Goal: Information Seeking & Learning: Find contact information

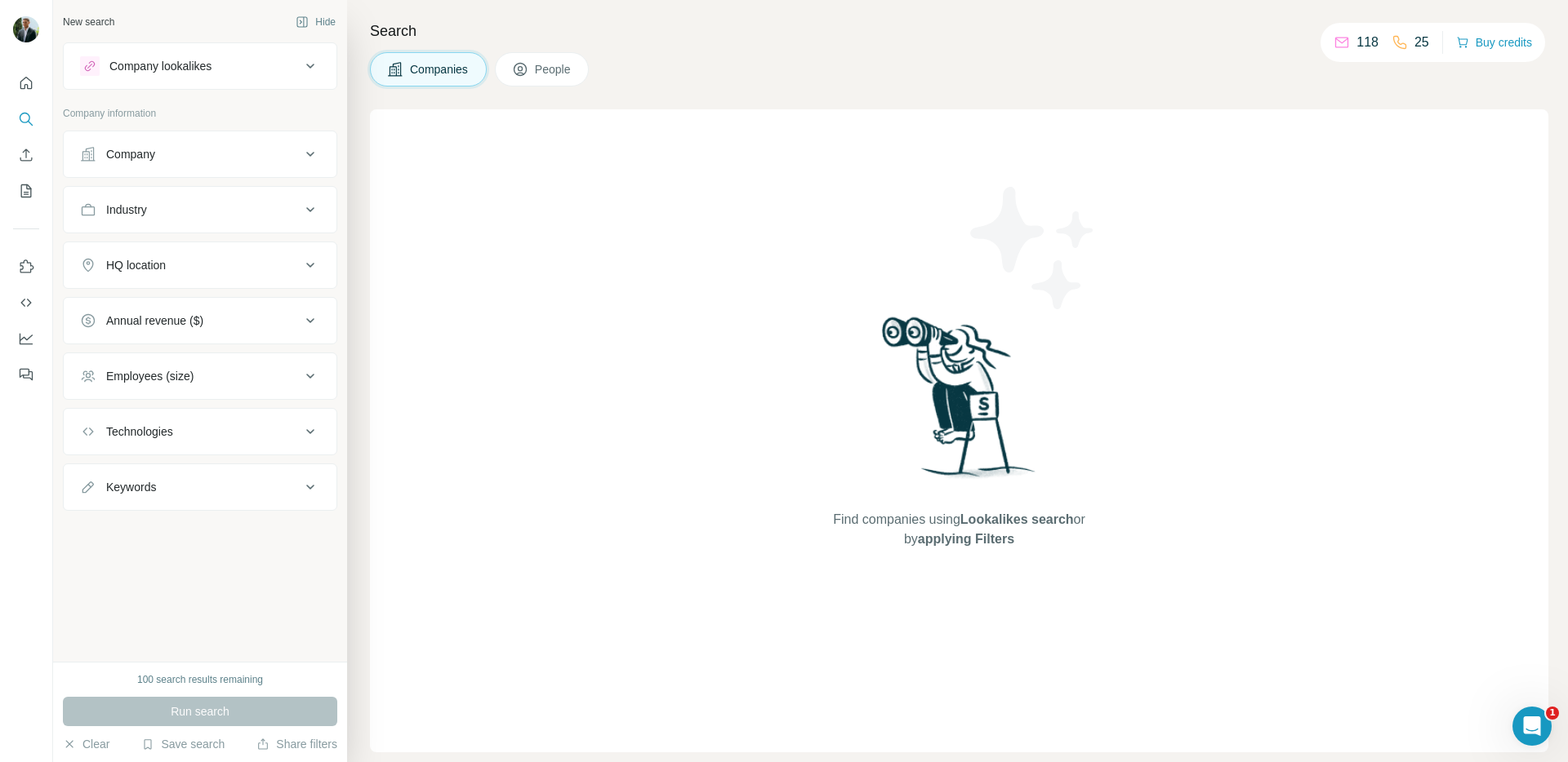
click at [546, 54] on button "People" at bounding box center [541, 69] width 95 height 35
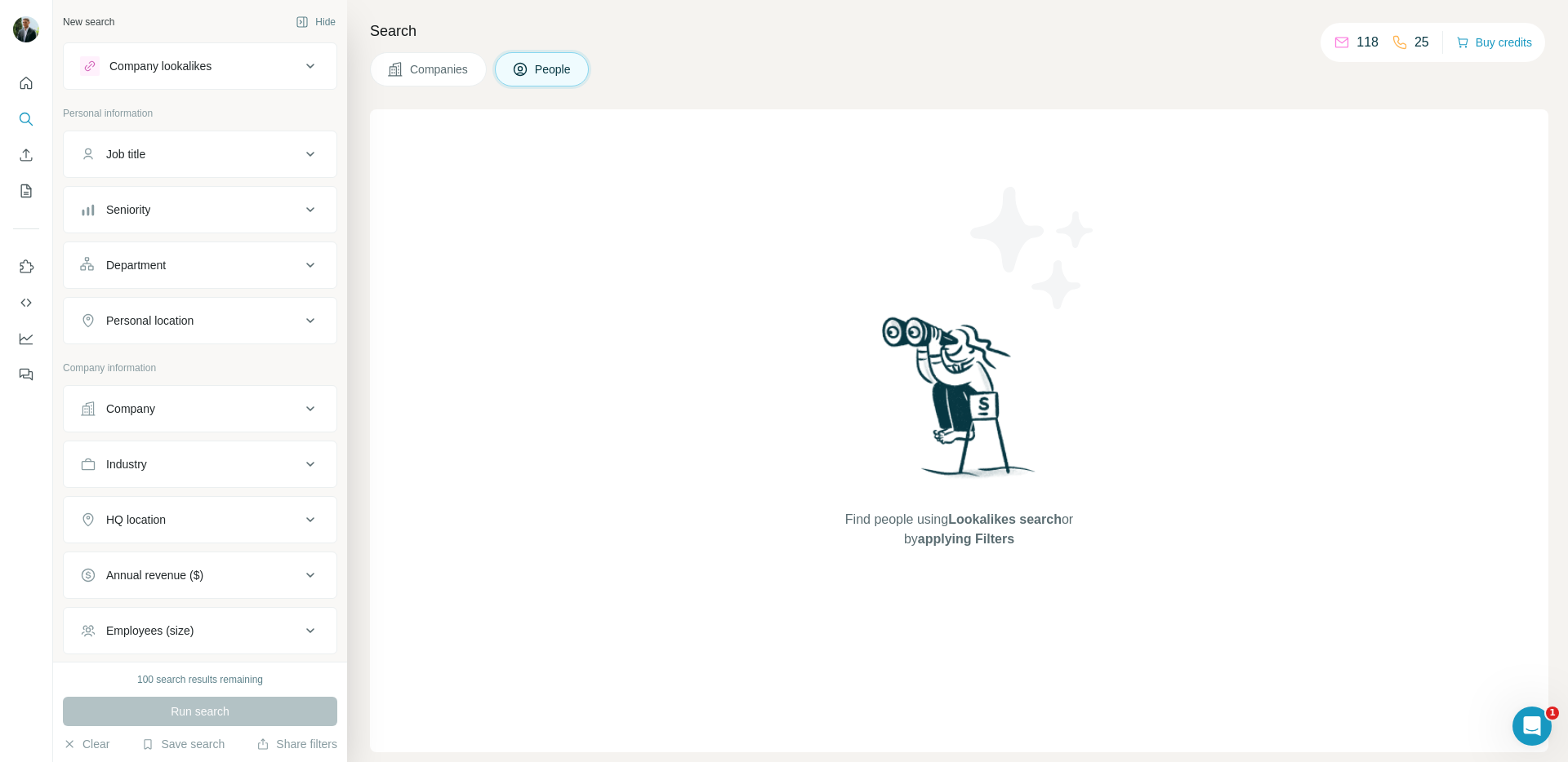
click at [202, 154] on div "Job title" at bounding box center [189, 154] width 220 height 16
click at [190, 201] on input "text" at bounding box center [183, 195] width 207 height 29
type input "****"
click at [188, 322] on button "Department" at bounding box center [200, 315] width 273 height 39
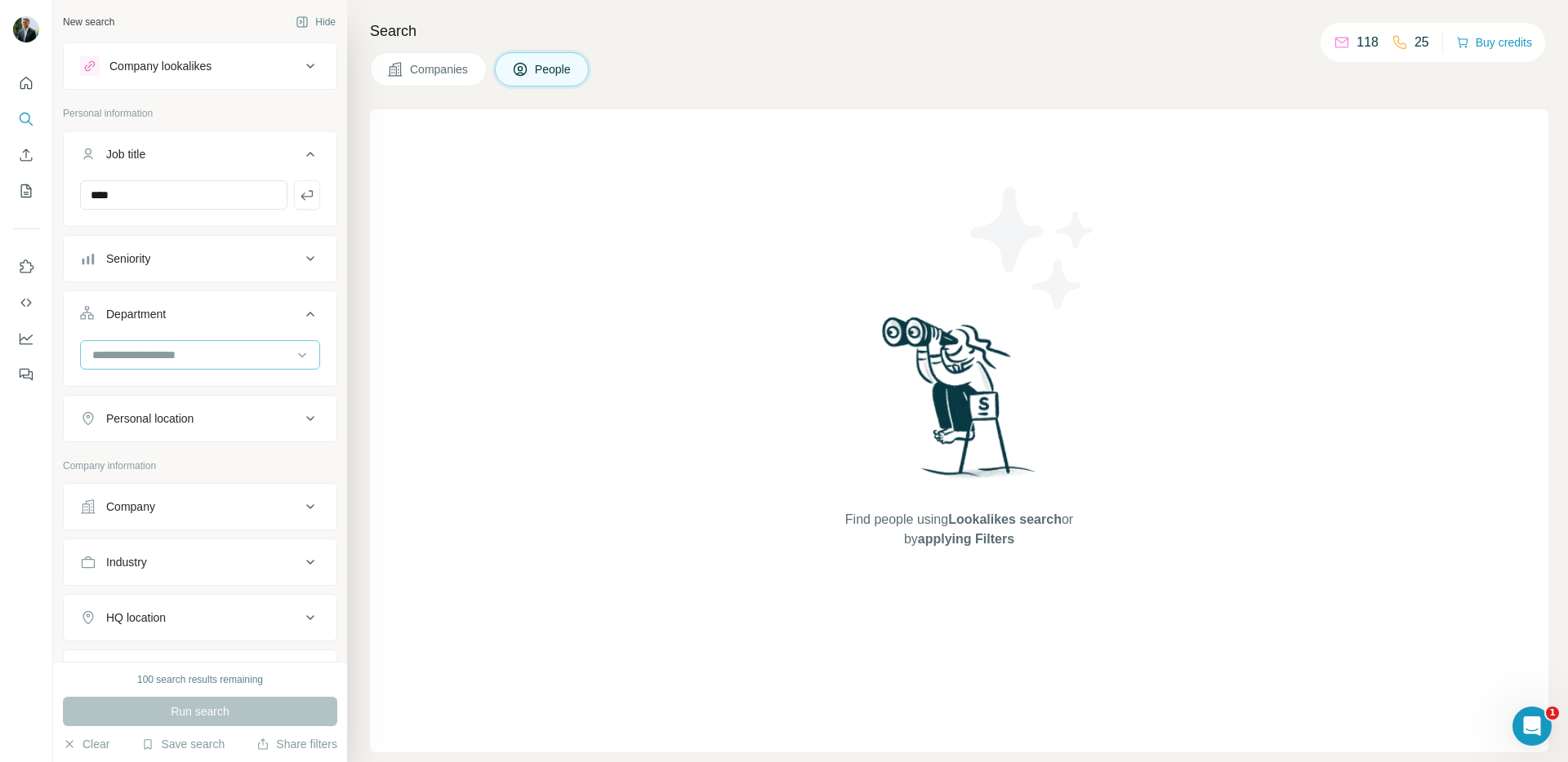
click at [190, 348] on input at bounding box center [191, 355] width 201 height 18
type input "*"
type input "**"
click at [147, 445] on div "Security" at bounding box center [200, 449] width 213 height 16
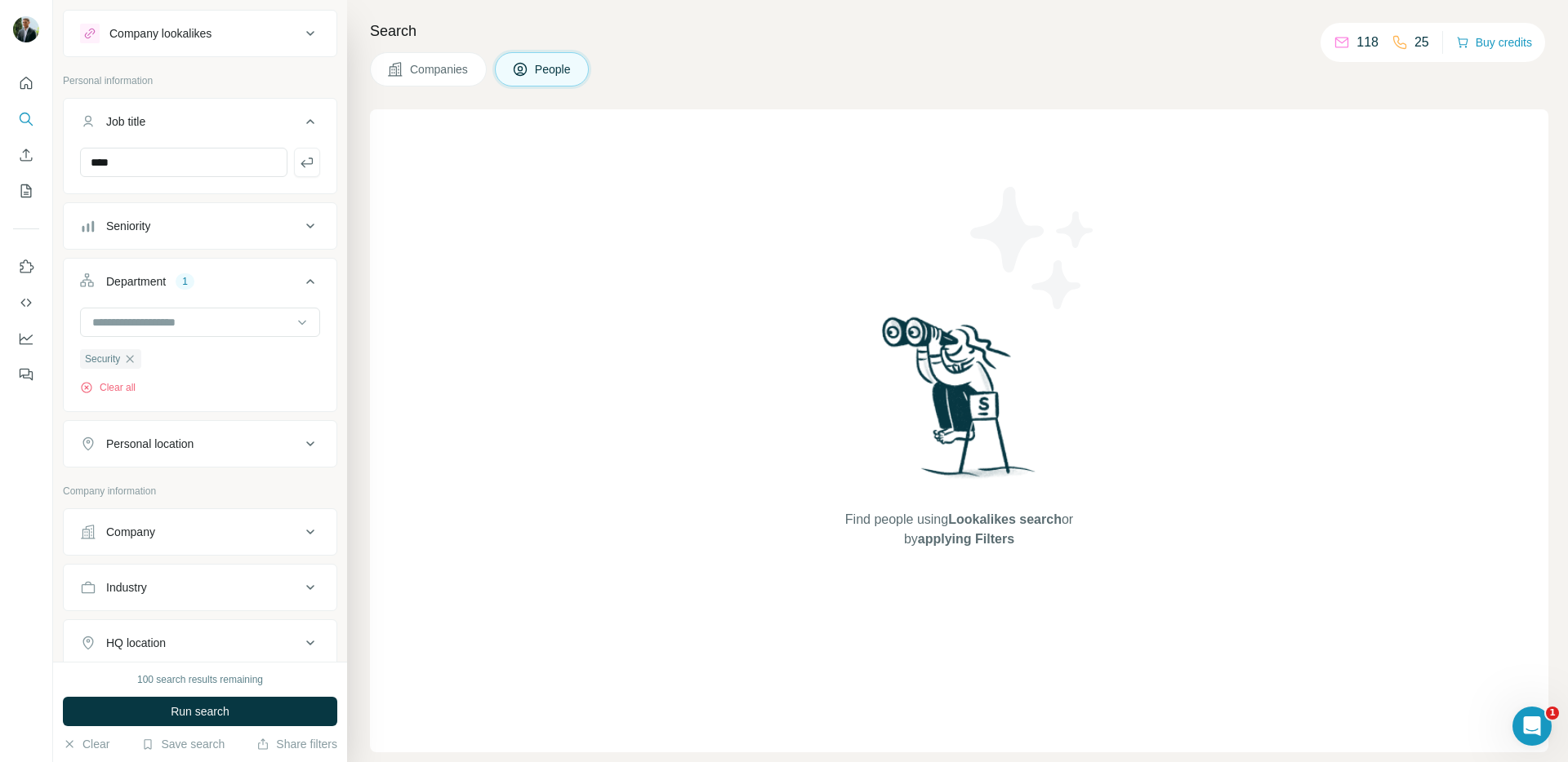
scroll to position [35, 0]
click at [176, 443] on div "Personal location" at bounding box center [149, 442] width 87 height 16
click at [174, 480] on input "text" at bounding box center [200, 482] width 240 height 29
click at [175, 530] on div "🇨🇭 [GEOGRAPHIC_DATA]" at bounding box center [200, 527] width 213 height 20
click at [175, 527] on div "🇨🇭 [GEOGRAPHIC_DATA]" at bounding box center [200, 527] width 213 height 20
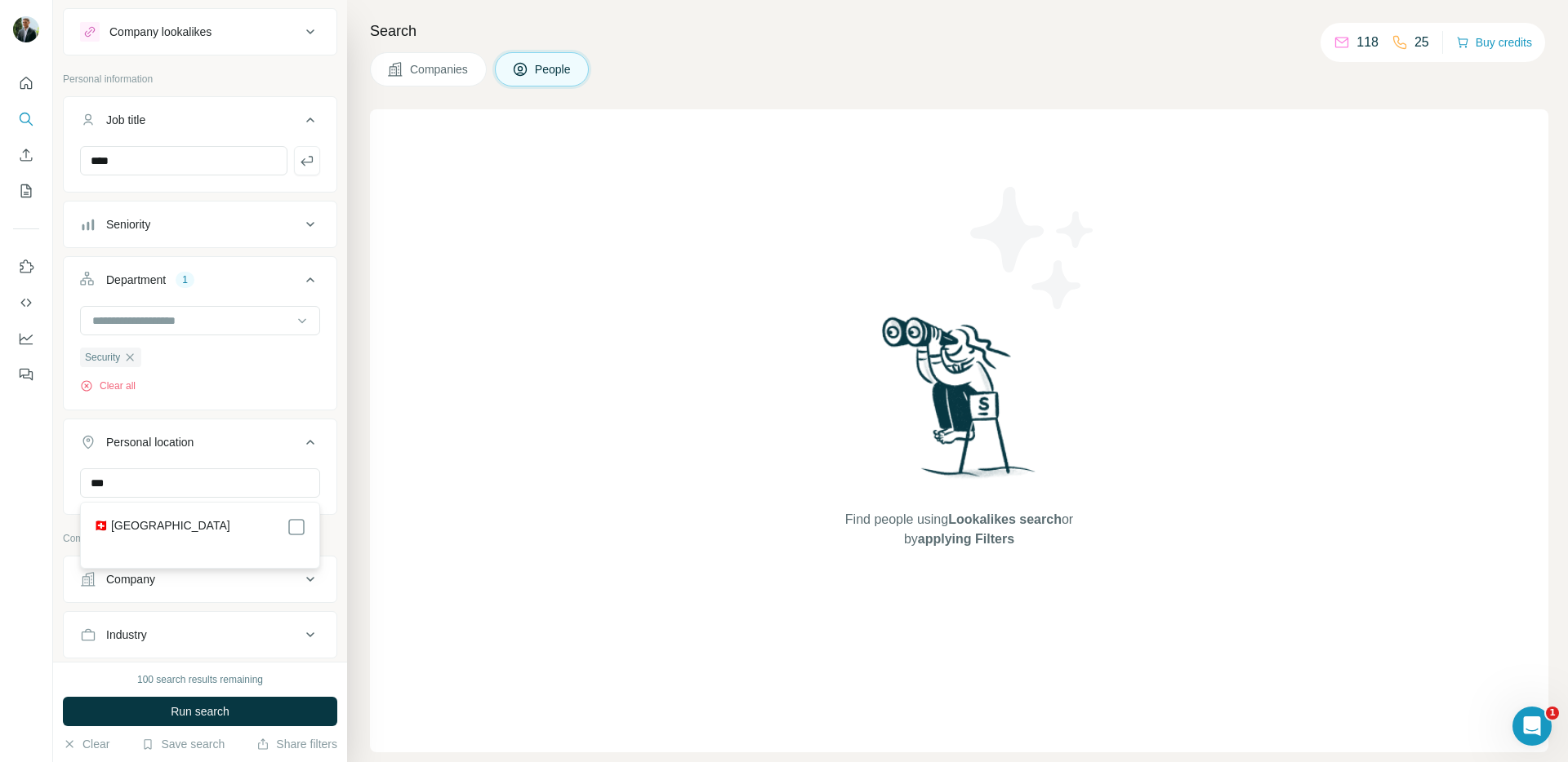
click at [141, 522] on label "🇨🇭 [GEOGRAPHIC_DATA]" at bounding box center [162, 527] width 137 height 20
click at [197, 485] on input "***" at bounding box center [200, 482] width 240 height 29
click at [163, 521] on div "🇩🇪 [GEOGRAPHIC_DATA]" at bounding box center [200, 527] width 213 height 20
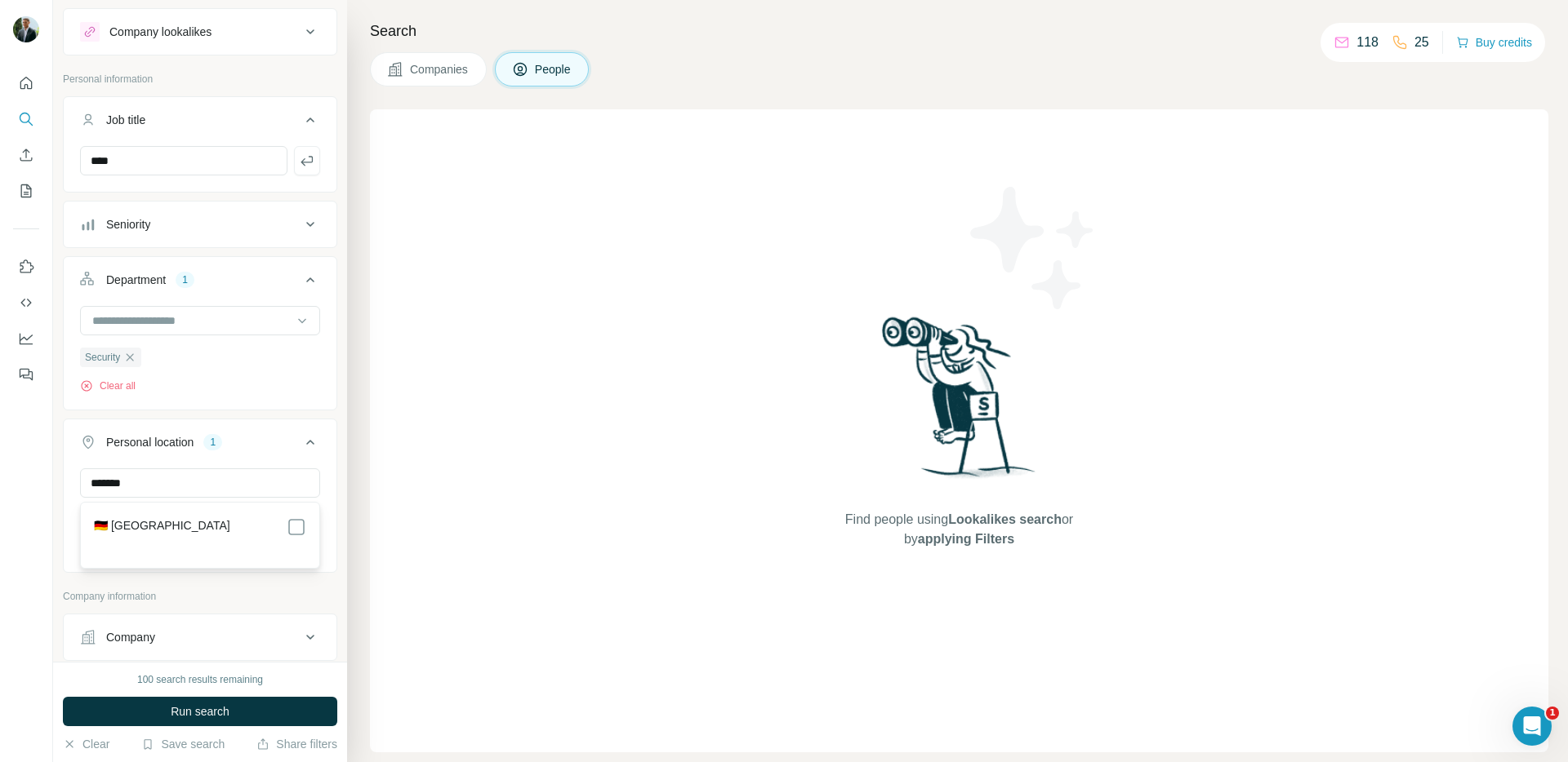
click at [143, 520] on label "🇩🇪 [GEOGRAPHIC_DATA]" at bounding box center [162, 527] width 137 height 20
click at [171, 485] on input "*******" at bounding box center [200, 482] width 240 height 29
type input "****"
click at [158, 520] on div "🇦🇹 [GEOGRAPHIC_DATA]" at bounding box center [200, 527] width 213 height 20
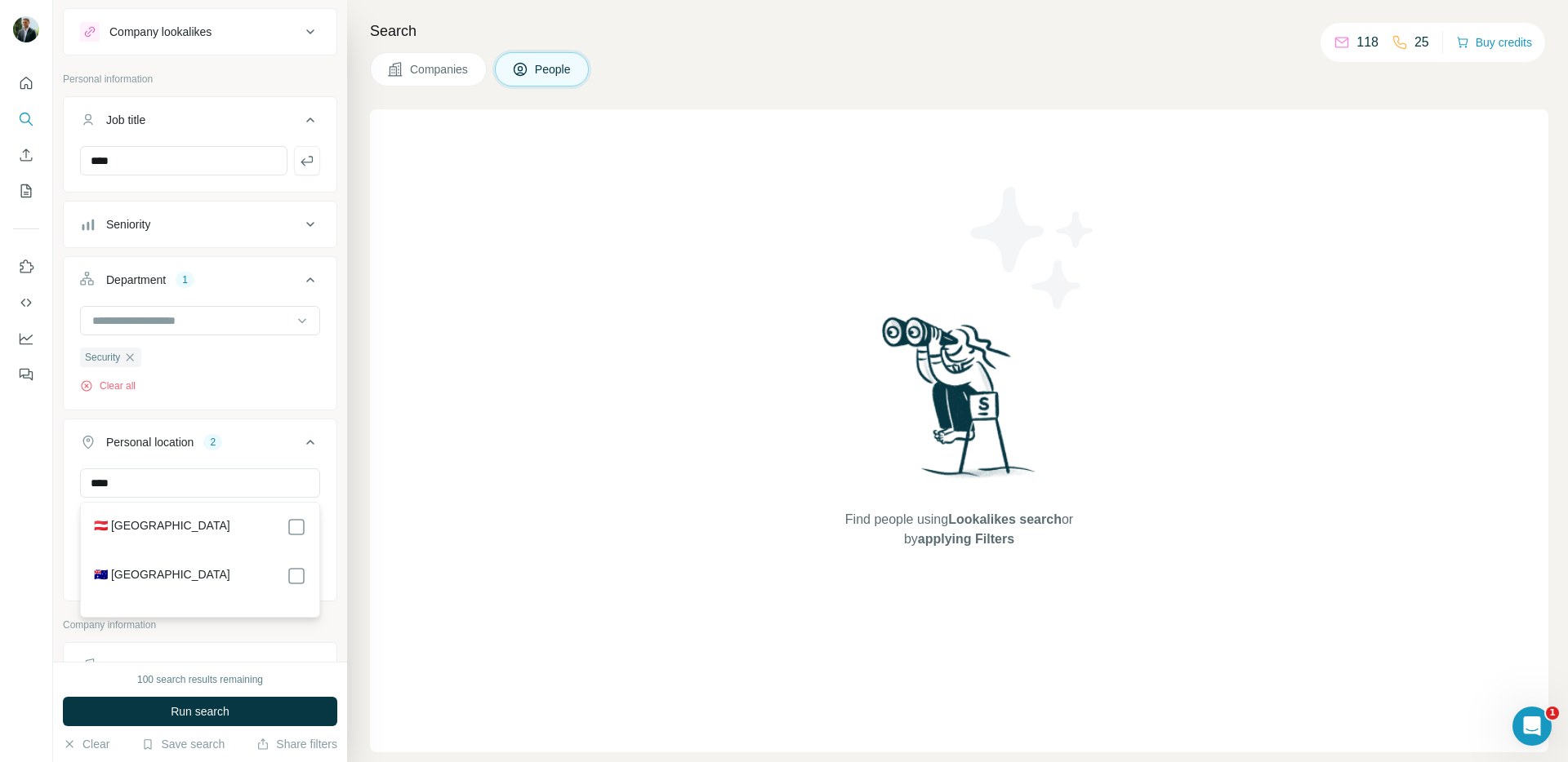
click at [137, 523] on label "🇦🇹 [GEOGRAPHIC_DATA]" at bounding box center [162, 527] width 137 height 20
click at [328, 464] on button "Personal location 3" at bounding box center [200, 446] width 273 height 46
click at [328, 464] on div "Personal location 3" at bounding box center [200, 442] width 274 height 48
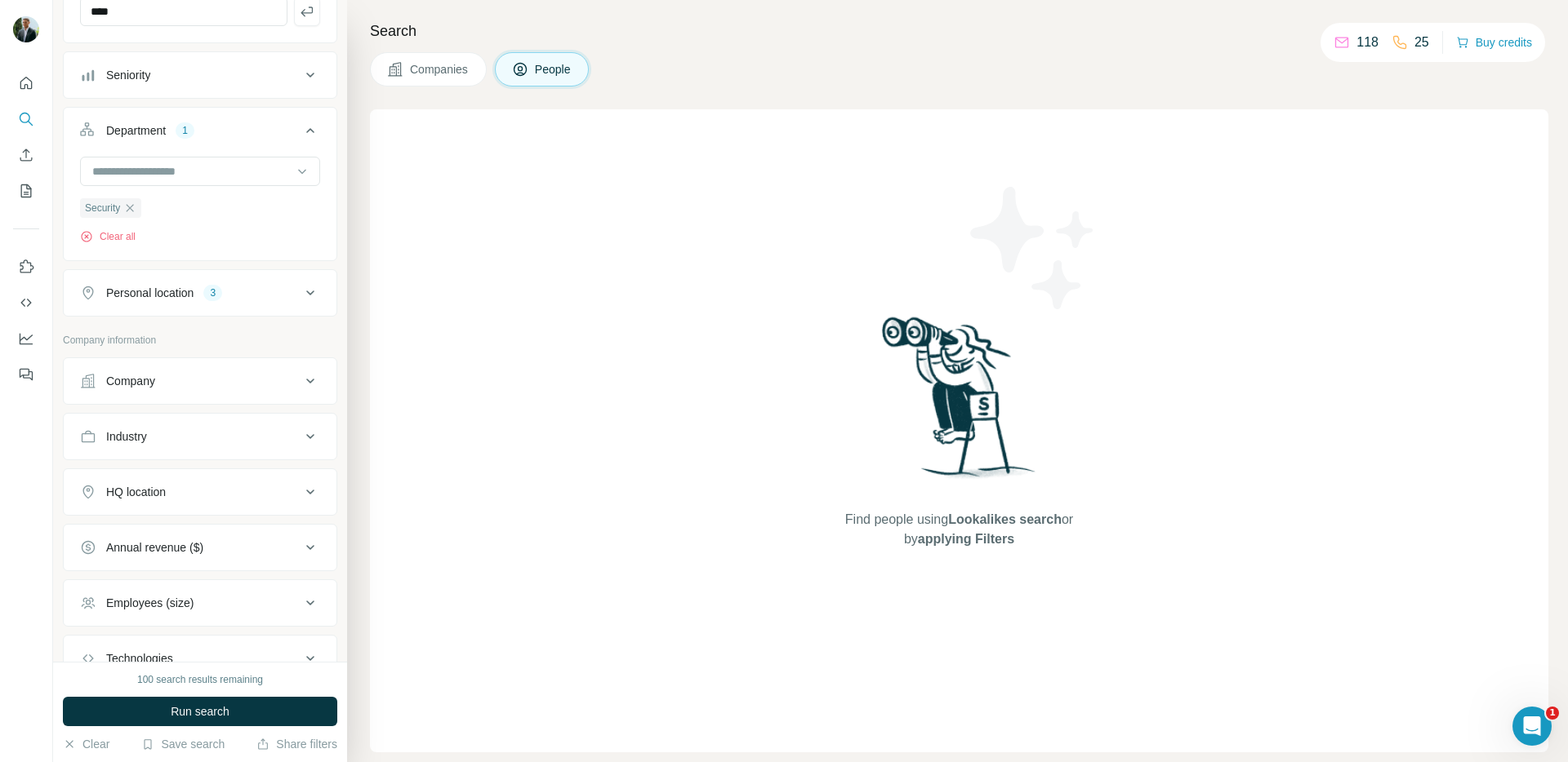
scroll to position [194, 0]
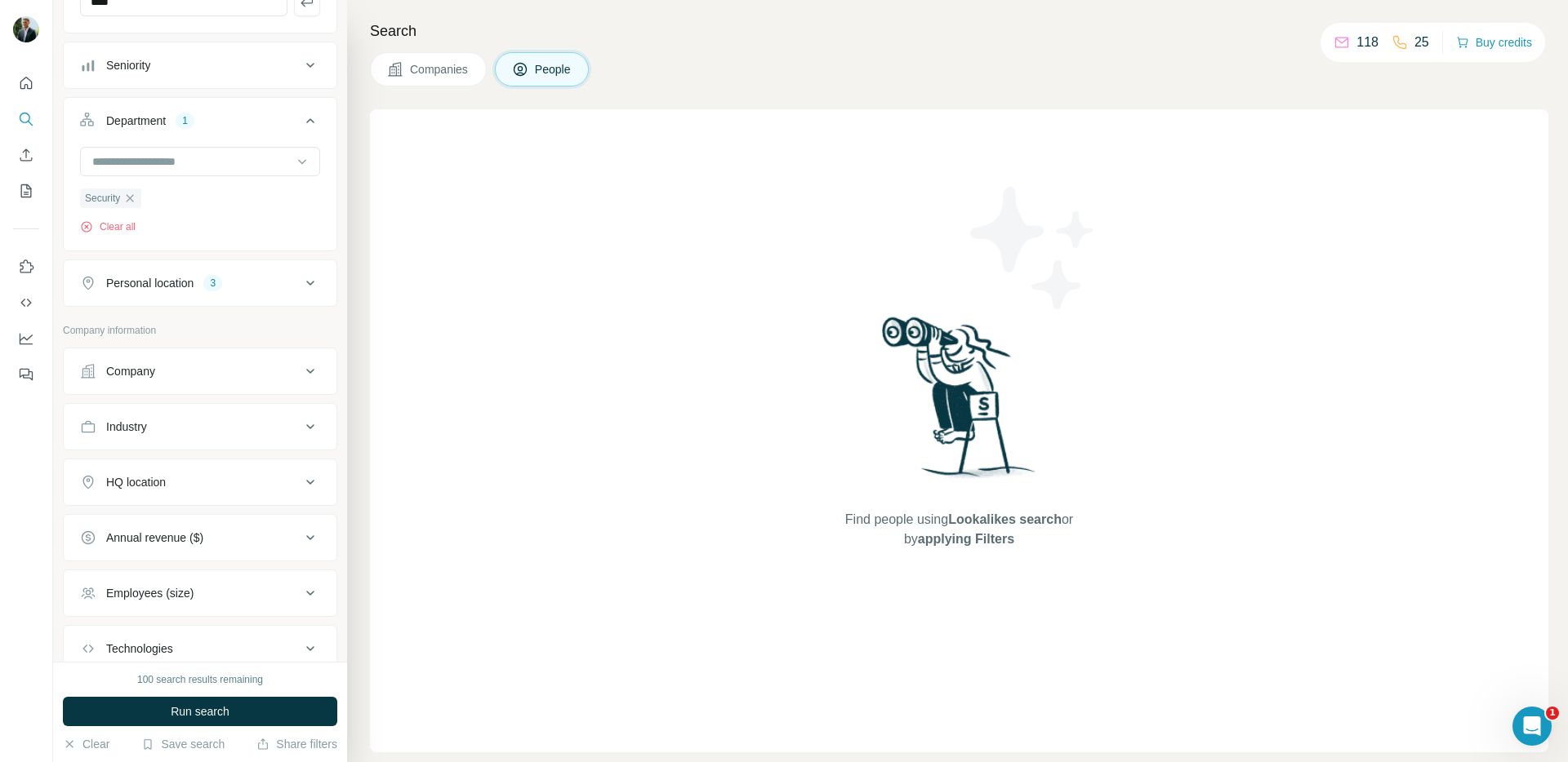
click at [276, 368] on div "Company" at bounding box center [189, 371] width 220 height 16
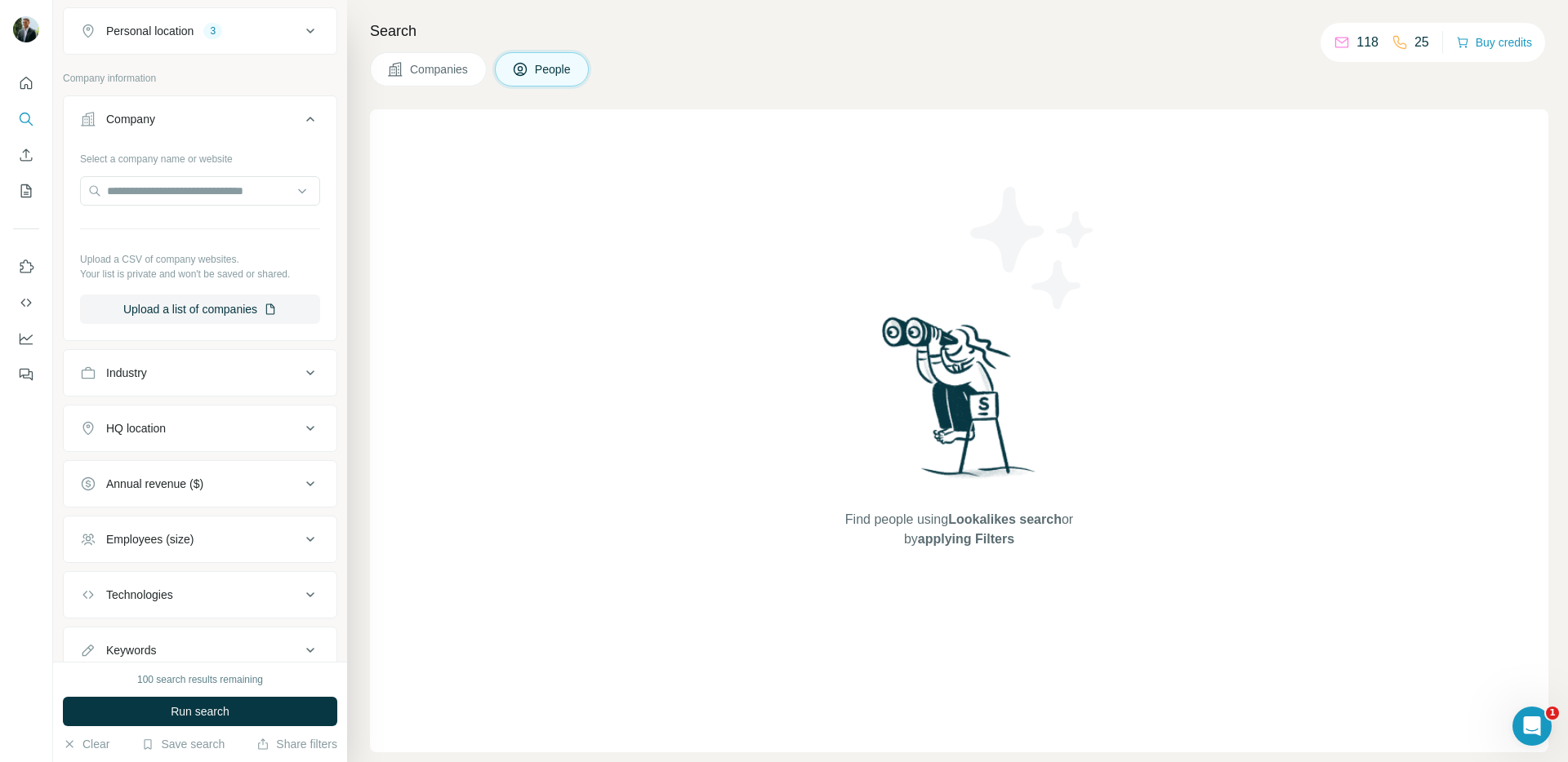
scroll to position [504, 0]
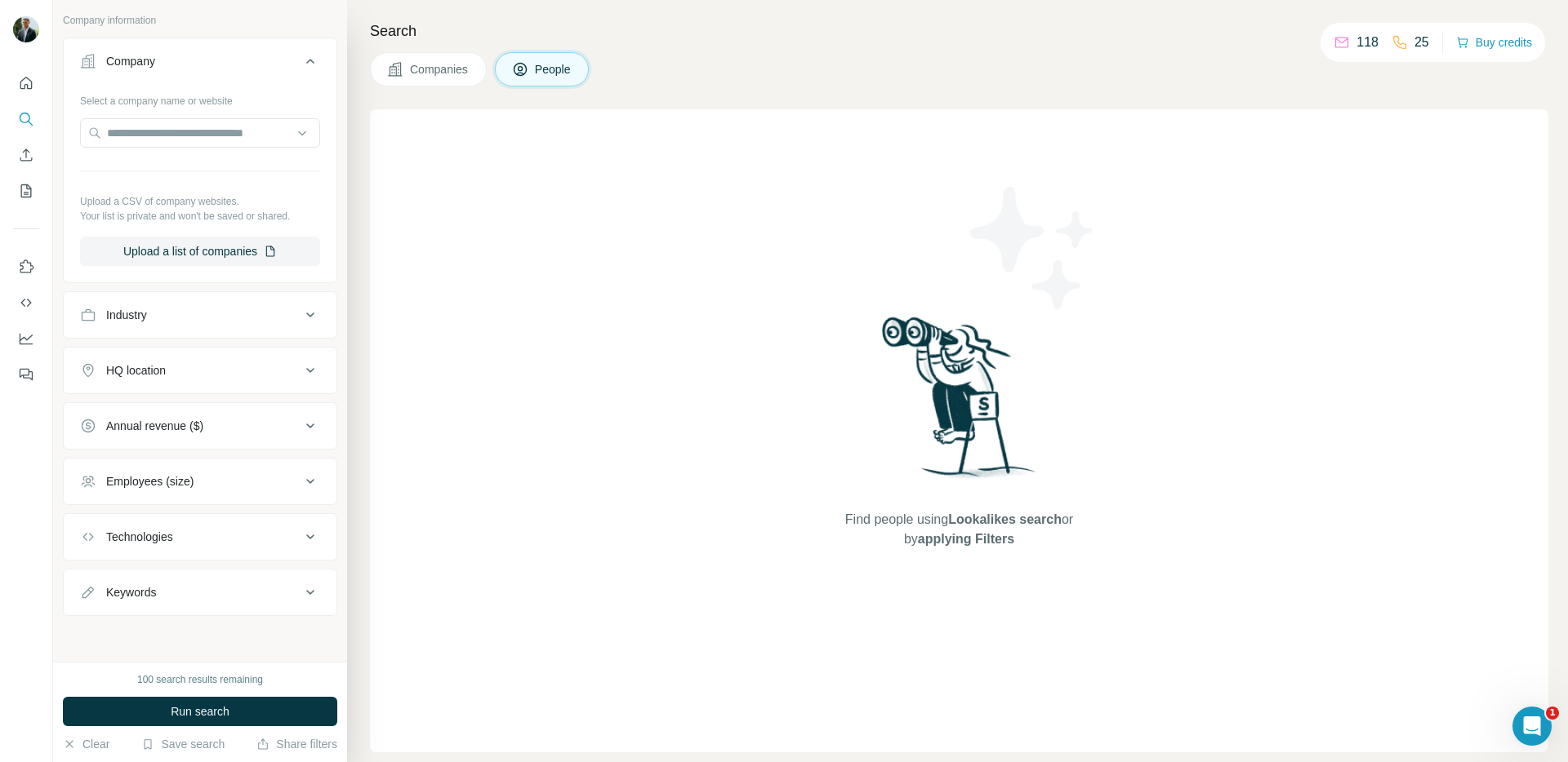
click at [242, 463] on button "Employees (size)" at bounding box center [200, 481] width 273 height 39
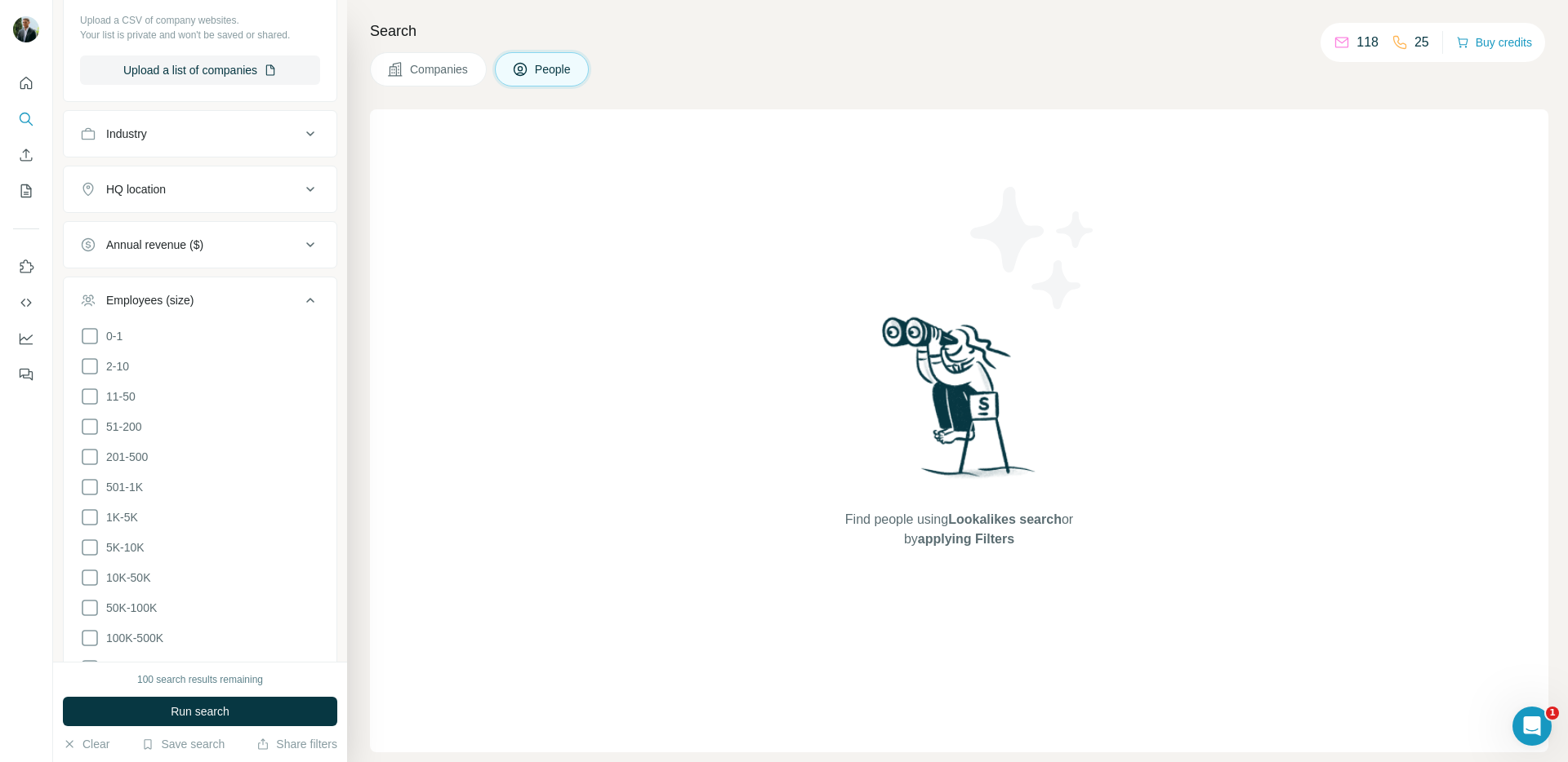
scroll to position [713, 0]
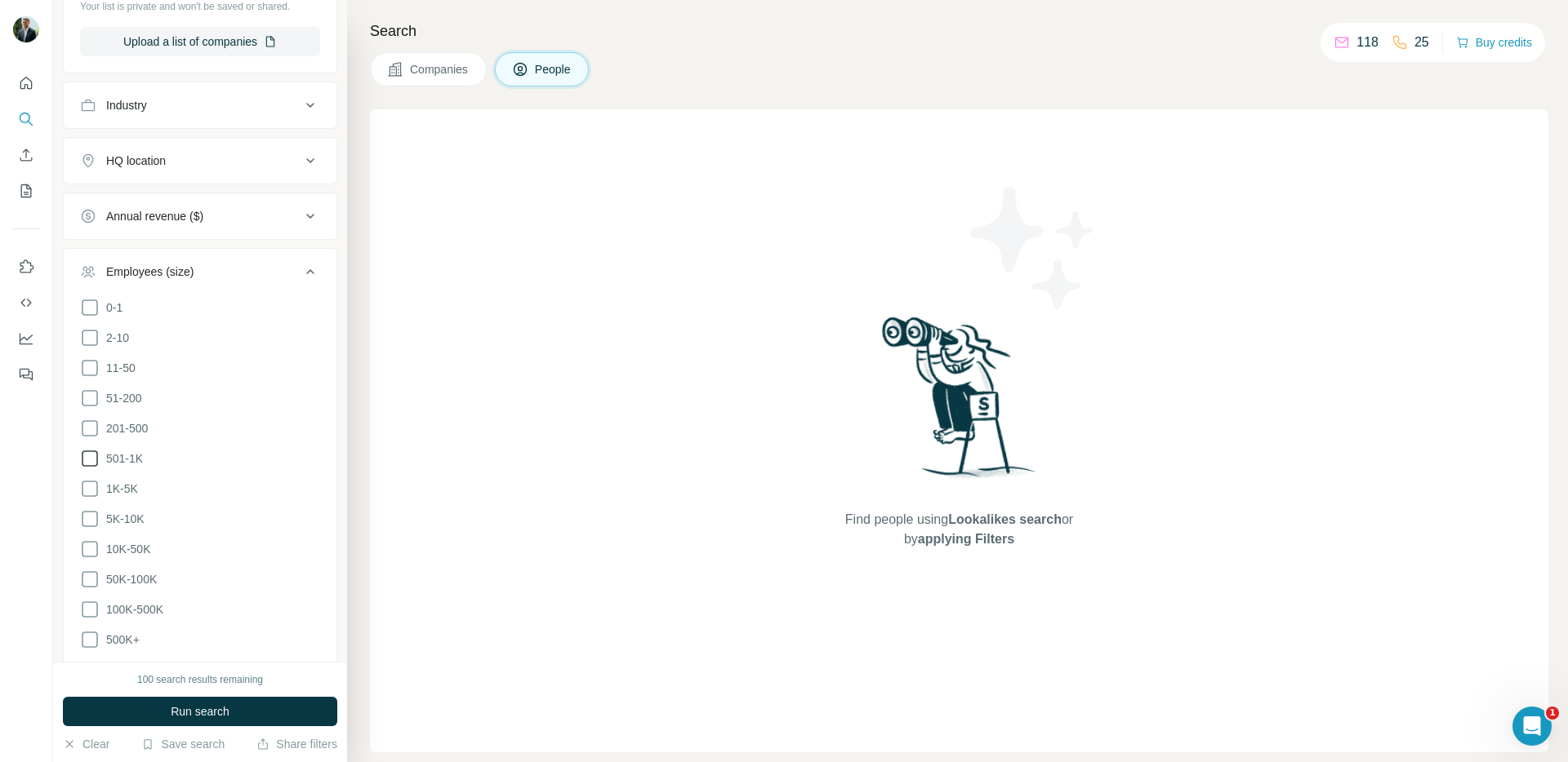
click at [86, 462] on icon at bounding box center [89, 458] width 20 height 20
click at [85, 490] on icon at bounding box center [89, 489] width 20 height 20
click at [90, 521] on icon at bounding box center [89, 519] width 20 height 20
click at [90, 545] on icon at bounding box center [89, 549] width 20 height 20
click at [90, 575] on icon at bounding box center [89, 579] width 20 height 20
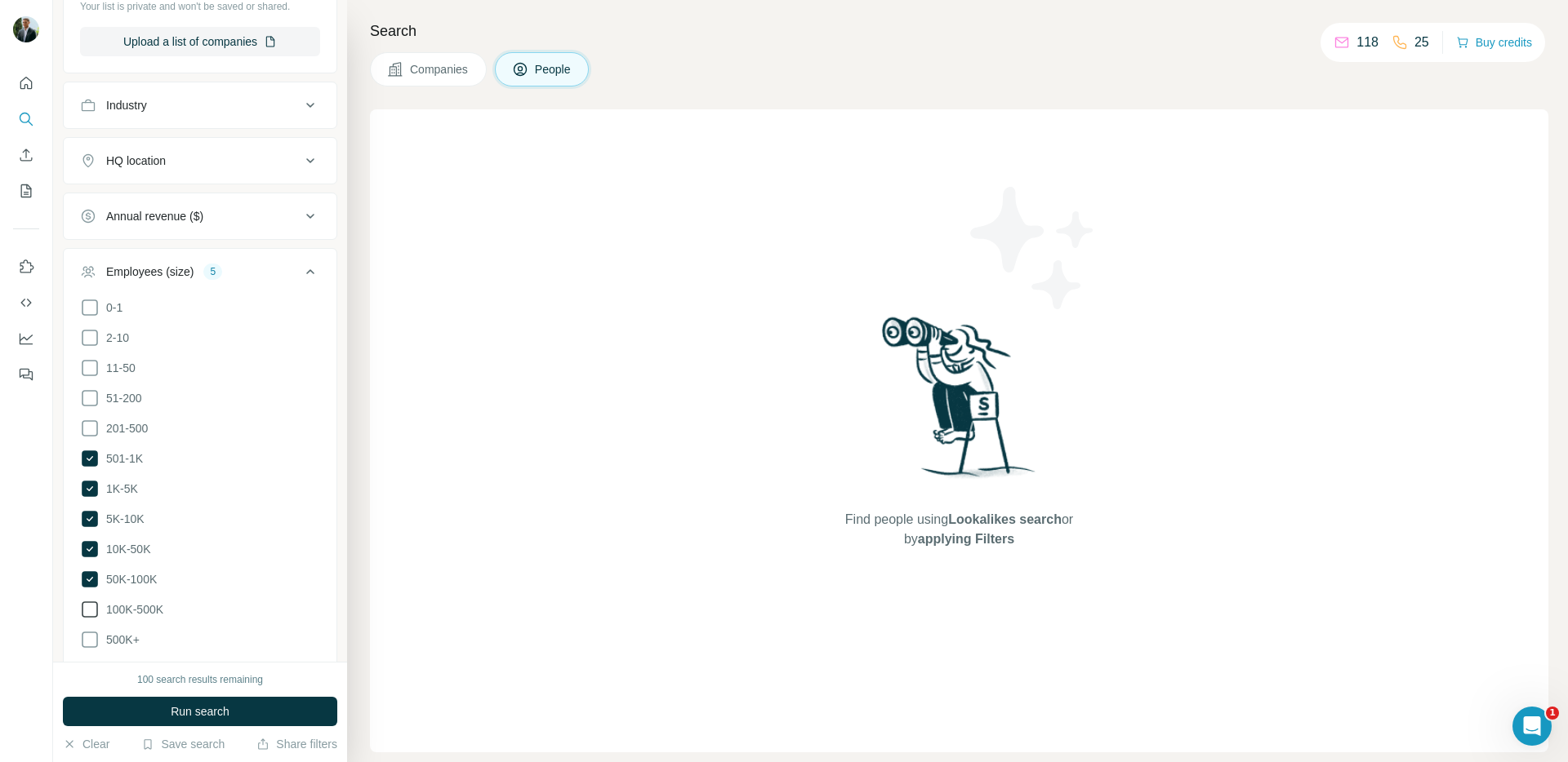
click at [91, 612] on icon at bounding box center [89, 608] width 16 height 16
click at [91, 633] on icon at bounding box center [89, 639] width 20 height 20
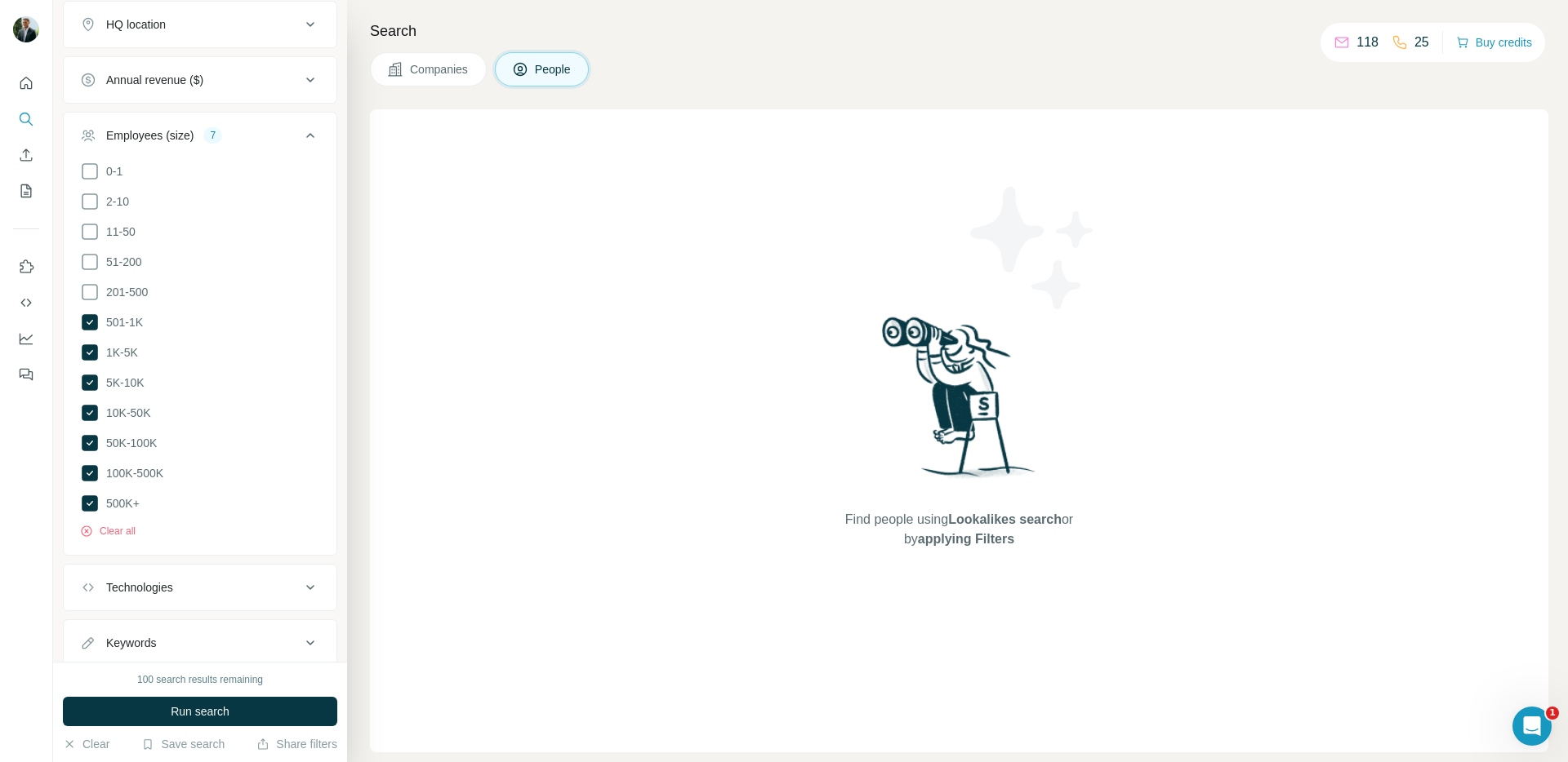
scroll to position [895, 0]
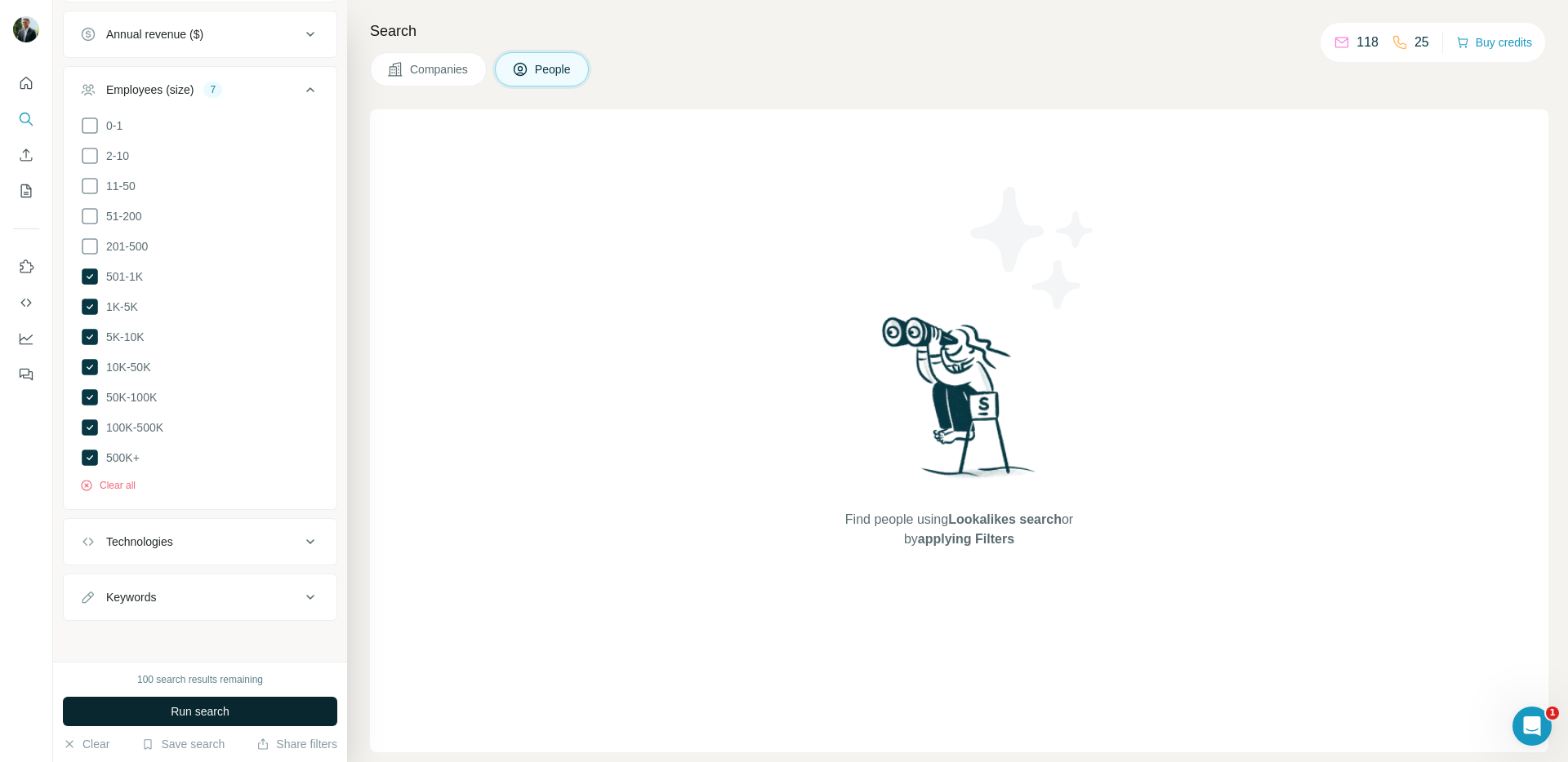
click at [251, 710] on button "Run search" at bounding box center [200, 711] width 274 height 29
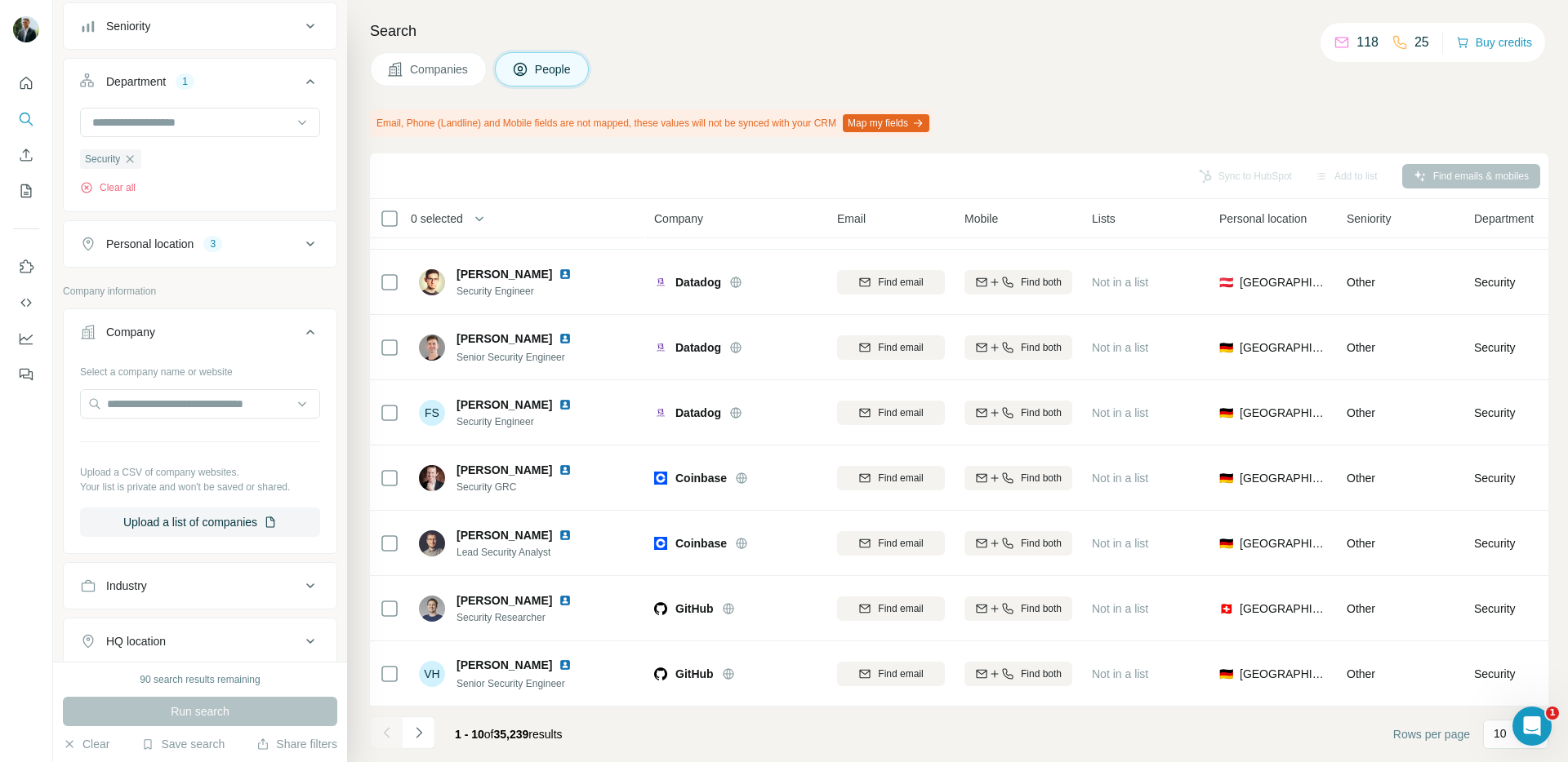
scroll to position [0, 0]
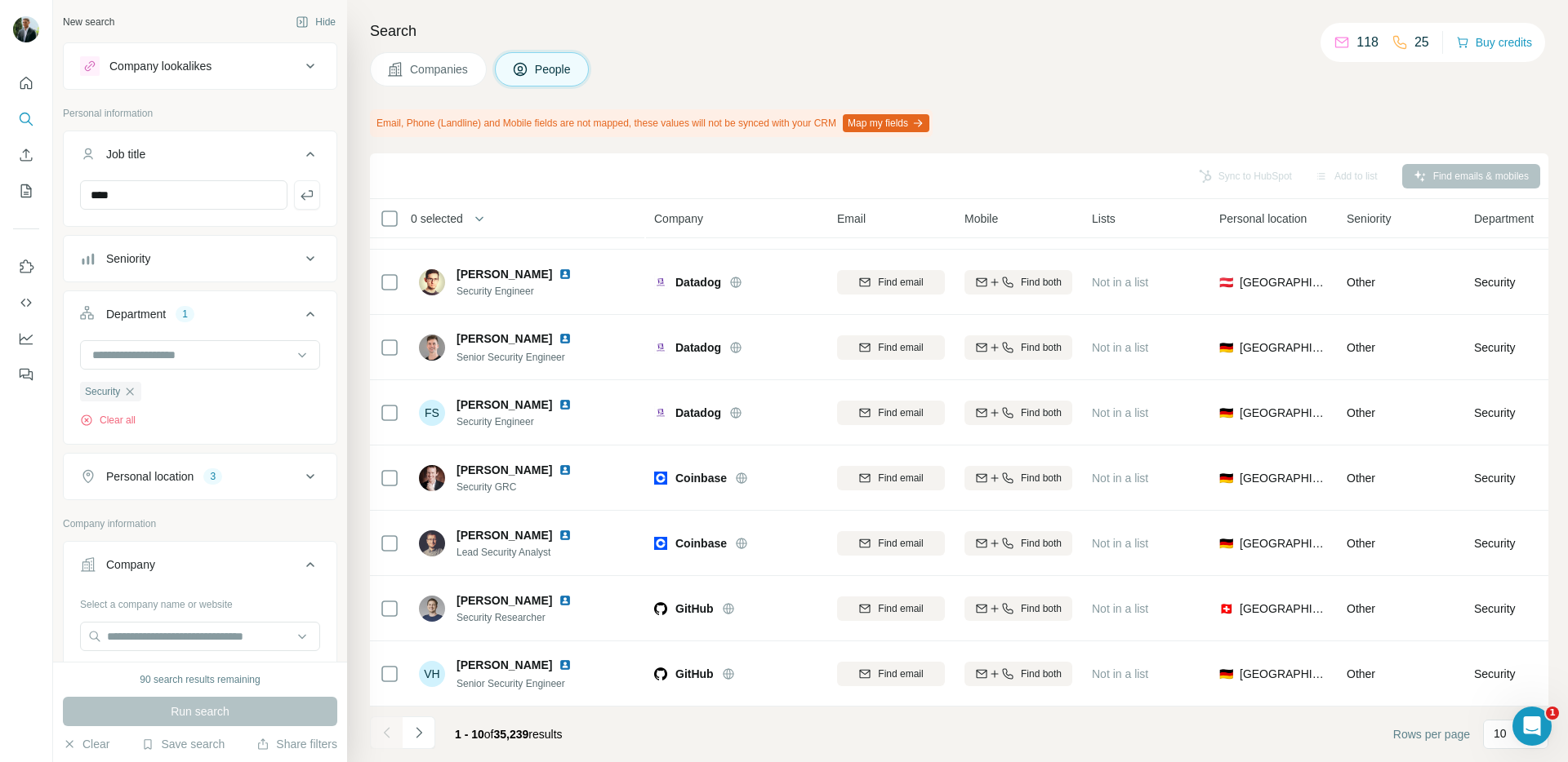
click at [224, 264] on div "Seniority" at bounding box center [189, 258] width 220 height 16
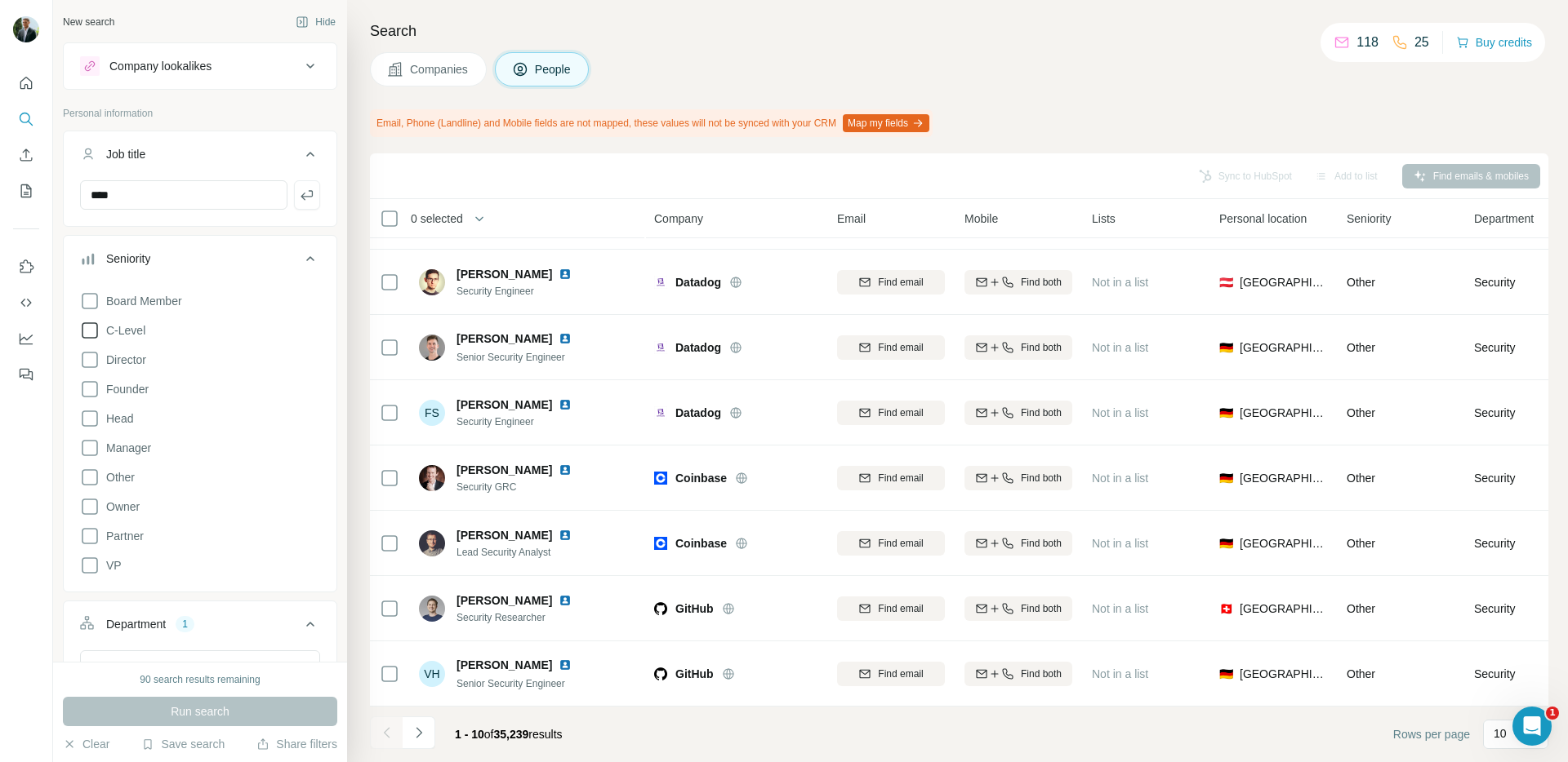
click at [130, 330] on span "C-Level" at bounding box center [122, 330] width 46 height 16
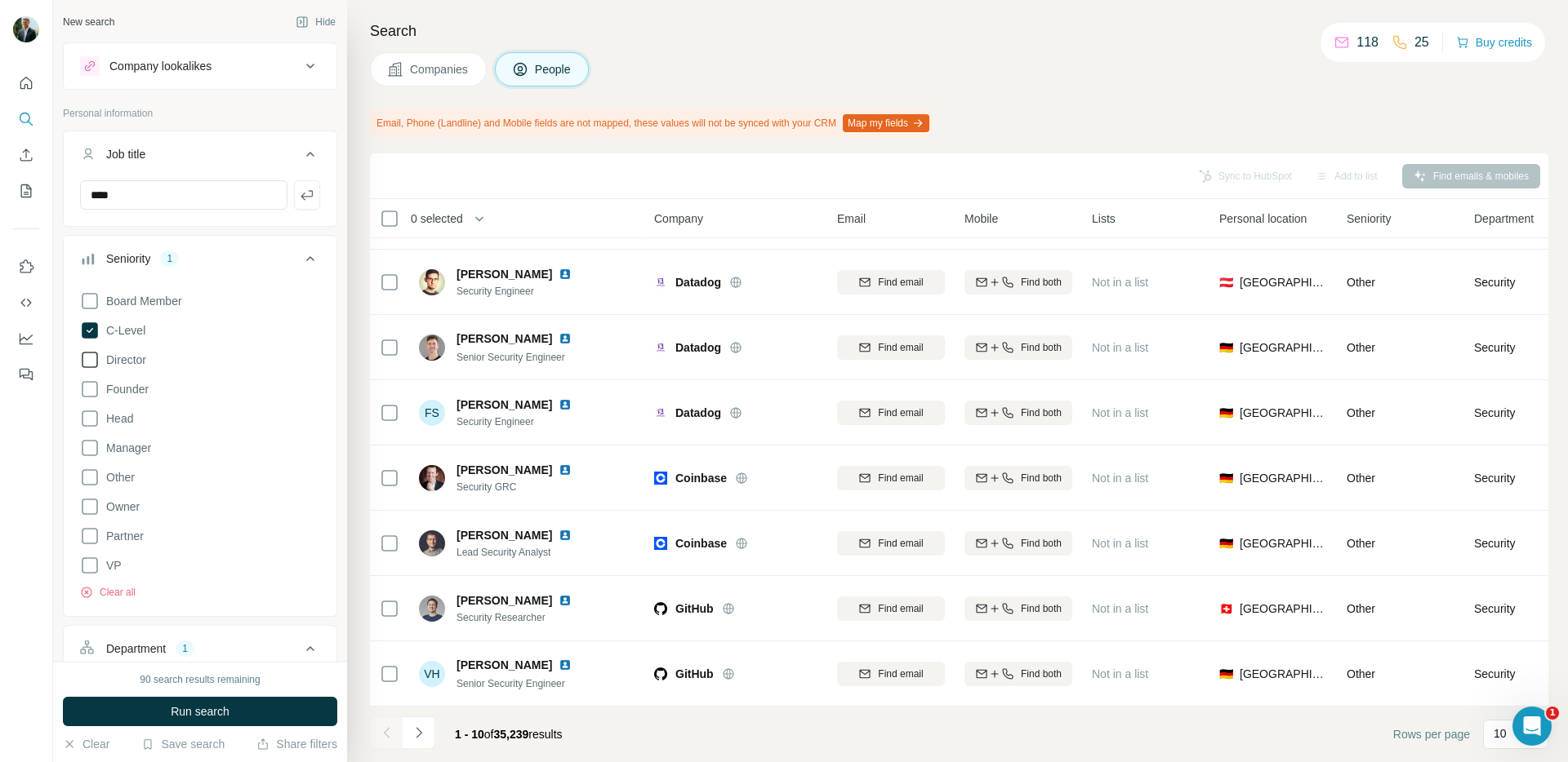
click at [133, 355] on span "Director" at bounding box center [123, 359] width 47 height 16
click at [124, 423] on span "Head" at bounding box center [116, 418] width 34 height 16
click at [186, 704] on span "Run search" at bounding box center [200, 711] width 59 height 16
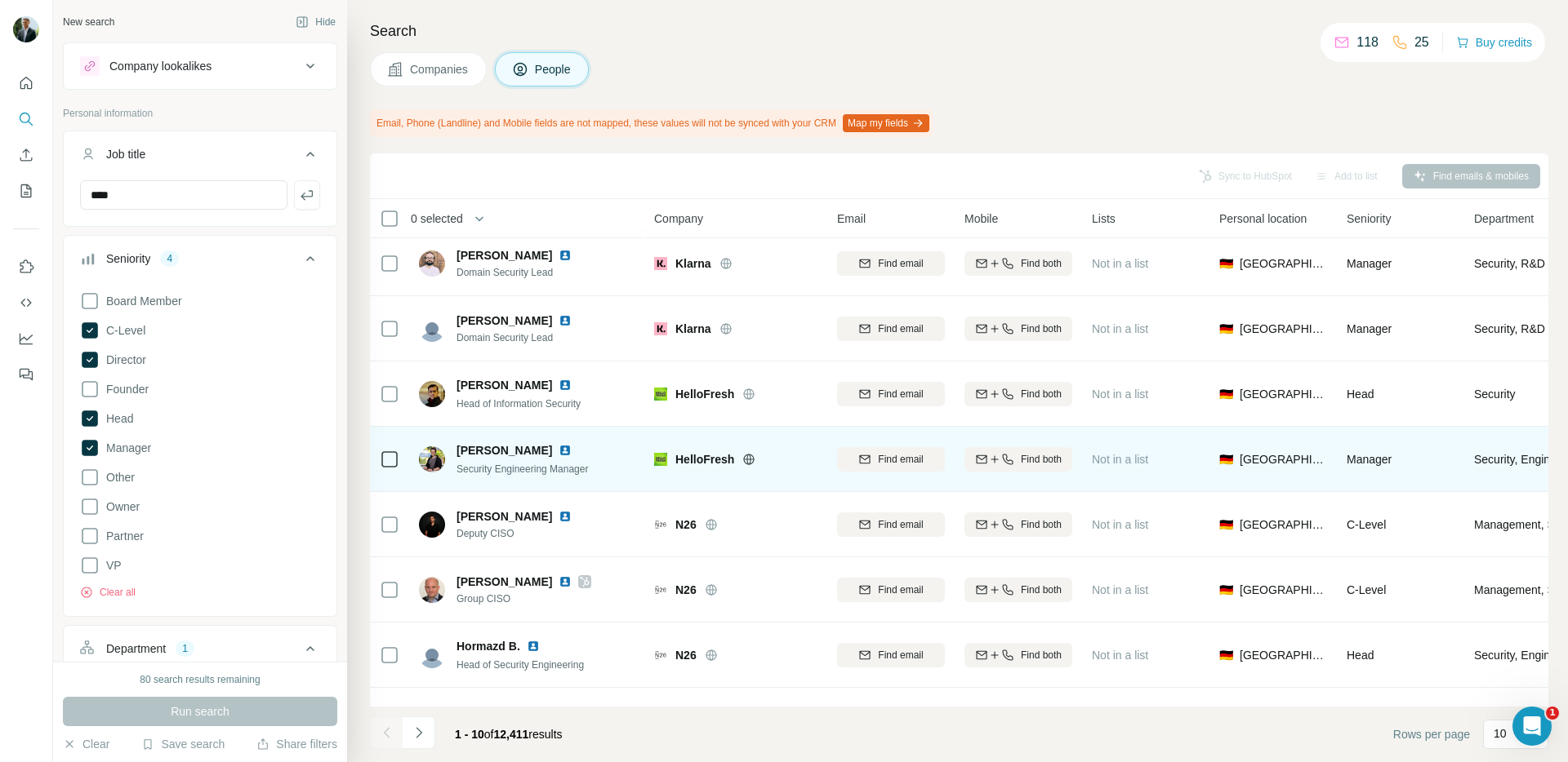
scroll to position [184, 0]
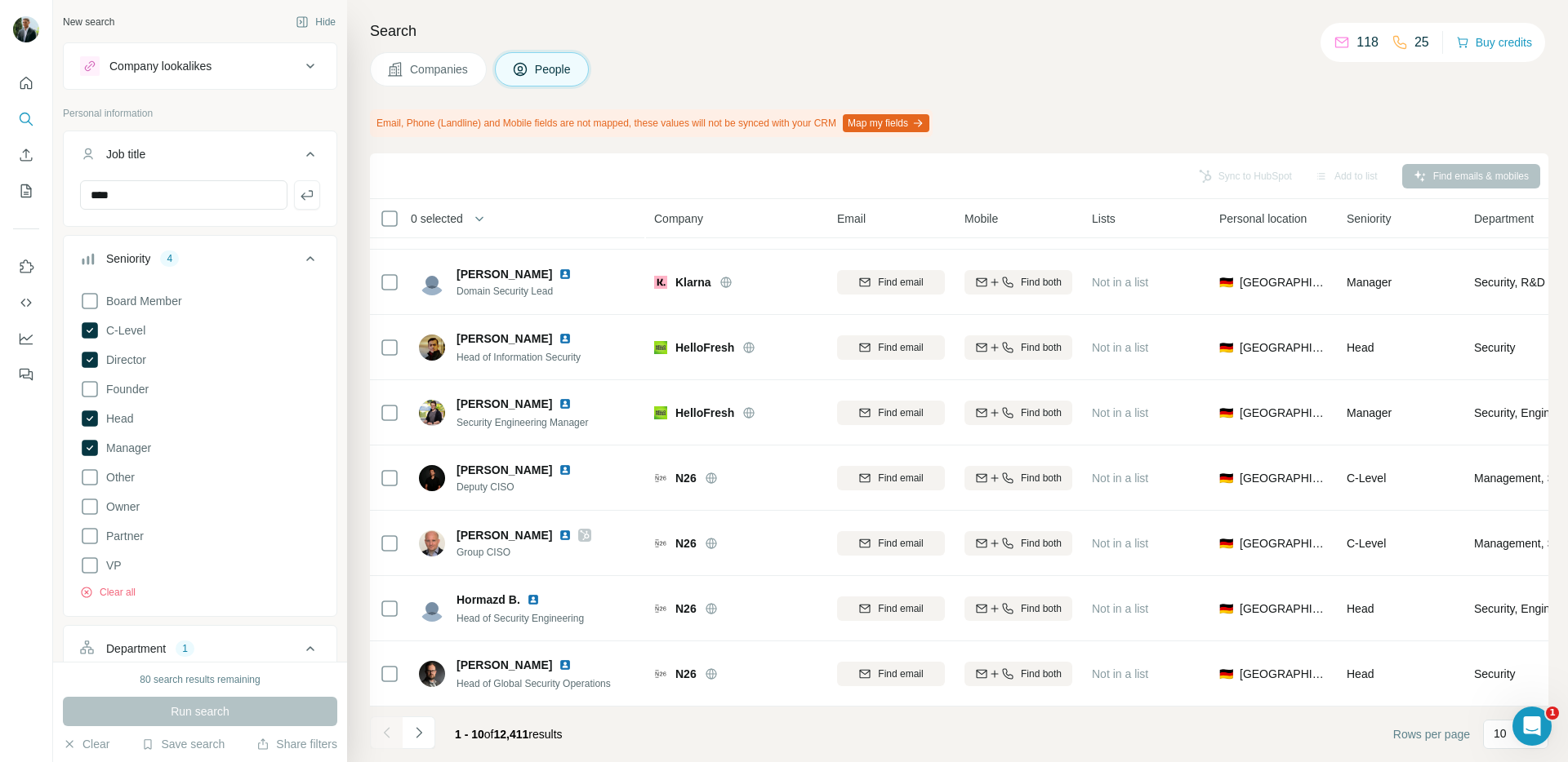
click at [1414, 42] on p "25" at bounding box center [1422, 42] width 15 height 20
click at [1364, 41] on p "118" at bounding box center [1368, 42] width 22 height 20
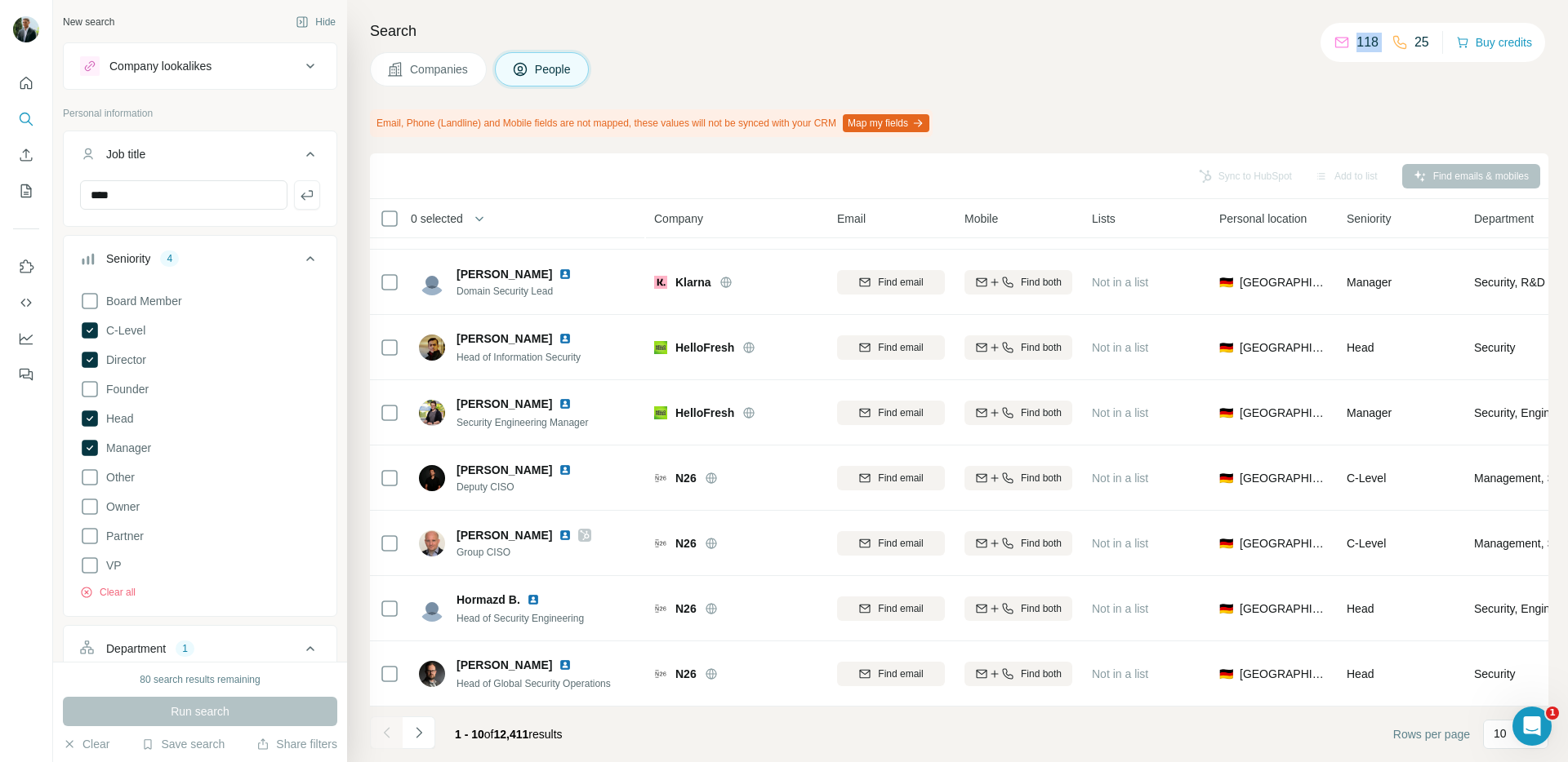
click at [1364, 41] on p "118" at bounding box center [1368, 42] width 22 height 20
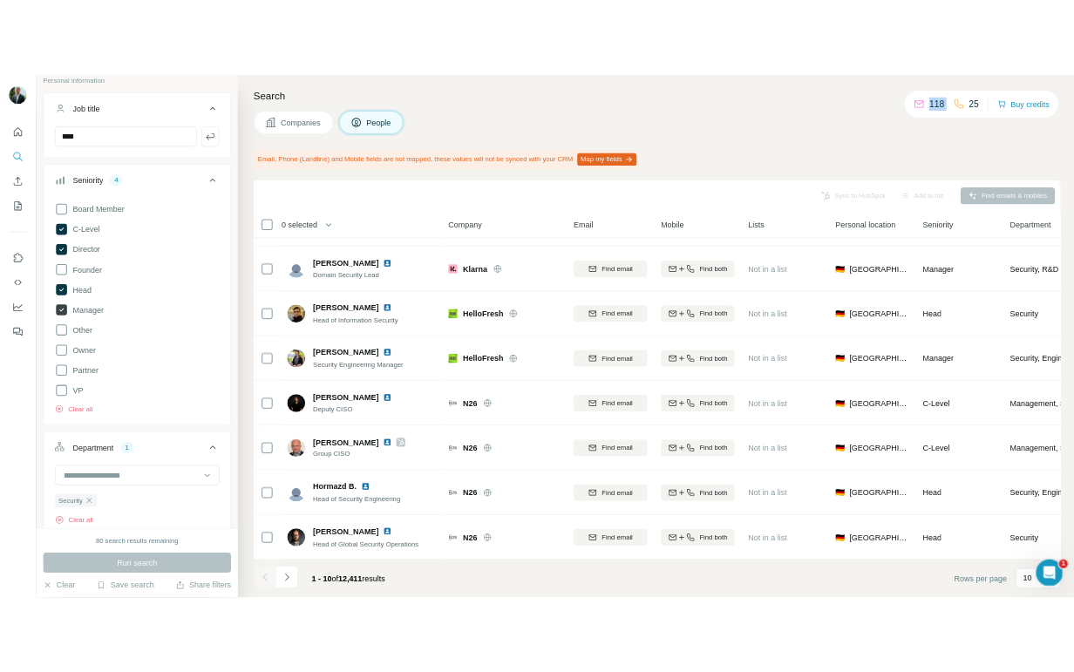
scroll to position [373, 0]
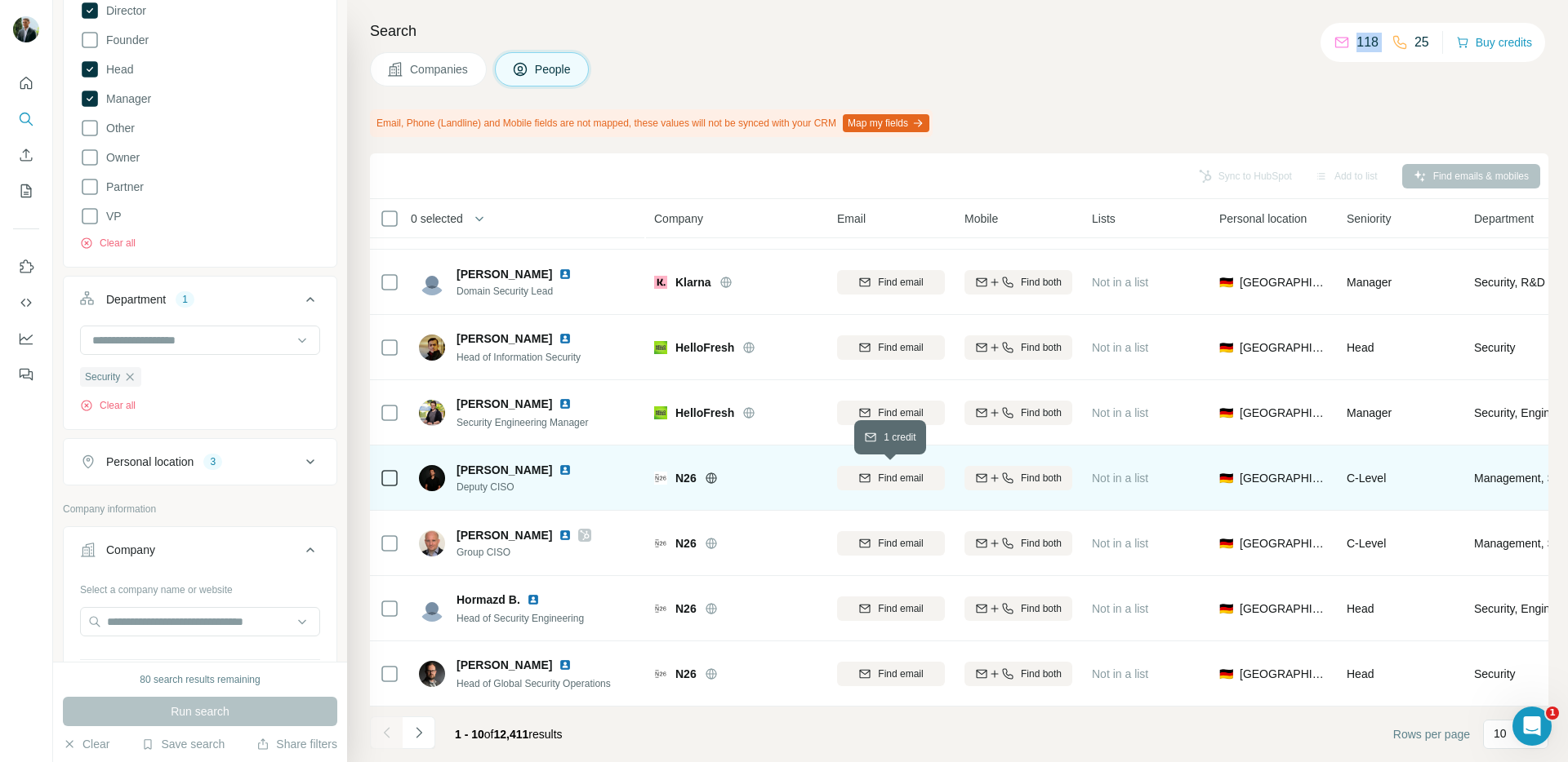
click at [900, 483] on span "Find email" at bounding box center [900, 478] width 45 height 15
